Goal: Task Accomplishment & Management: Manage account settings

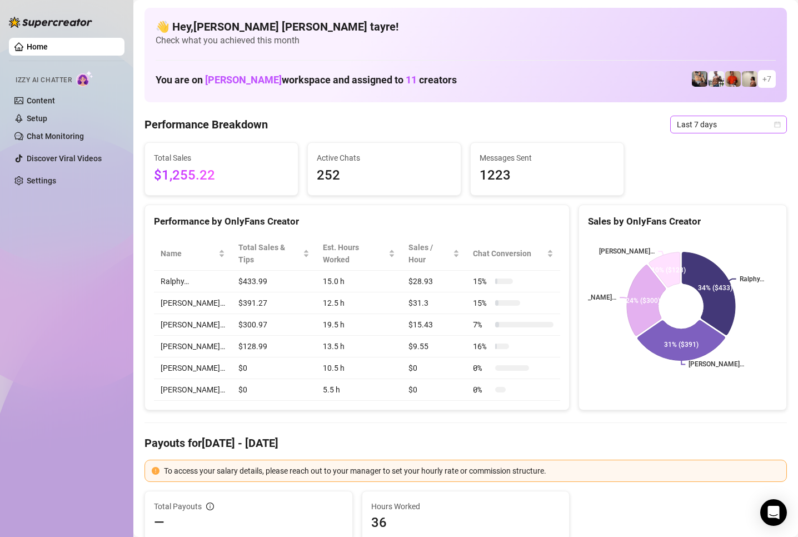
click at [712, 127] on span "Last 7 days" at bounding box center [728, 124] width 103 height 17
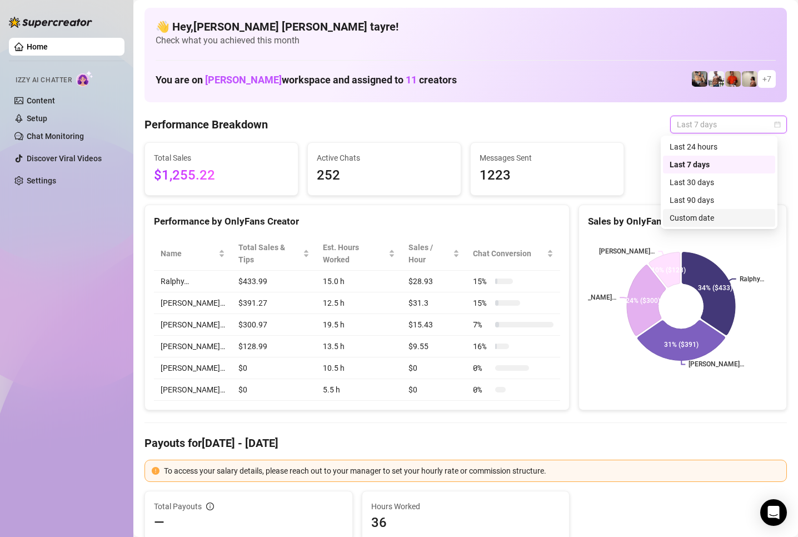
click at [682, 219] on div "Custom date" at bounding box center [719, 218] width 99 height 12
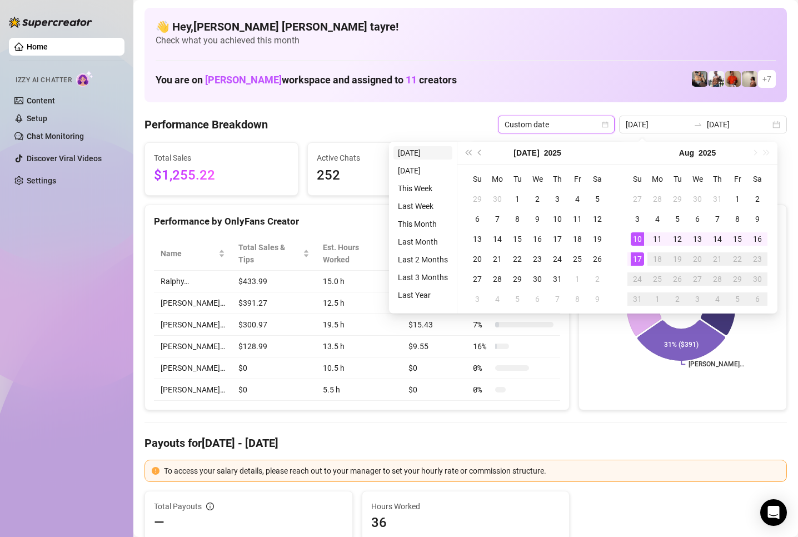
type input "[DATE]"
click at [411, 155] on li "[DATE]" at bounding box center [423, 152] width 59 height 13
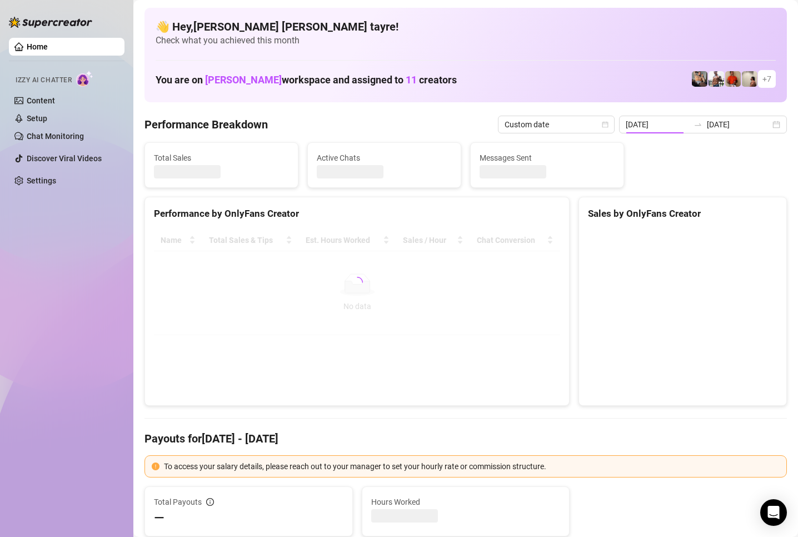
type input "[DATE]"
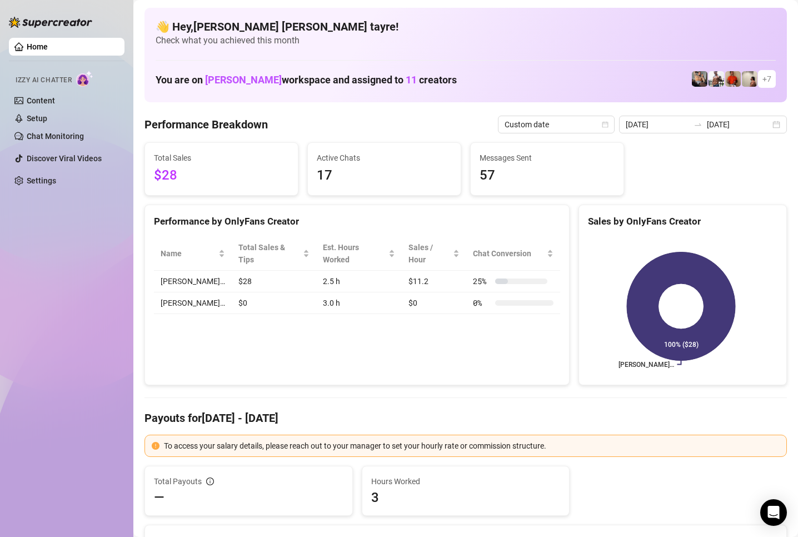
click at [53, 339] on div "Home Izzy AI Chatter Content Setup Chat Monitoring Discover Viral Videos Settin…" at bounding box center [67, 263] width 116 height 527
